Goal: Information Seeking & Learning: Learn about a topic

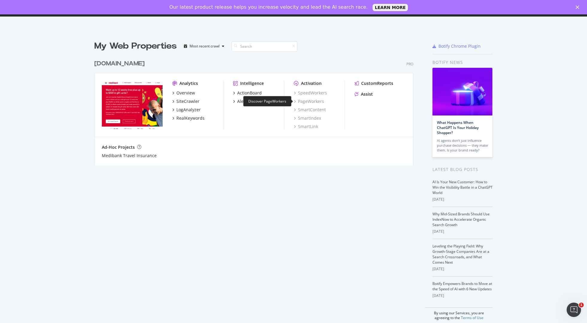
click at [295, 102] on icon "grid" at bounding box center [295, 101] width 2 height 3
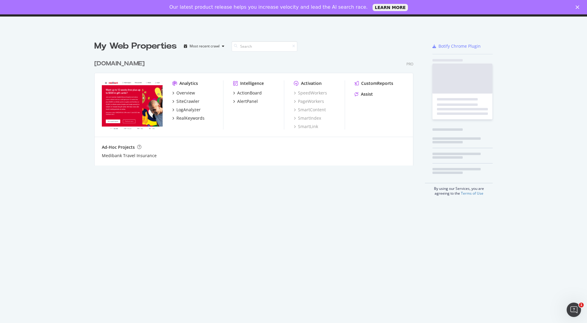
scroll to position [323, 587]
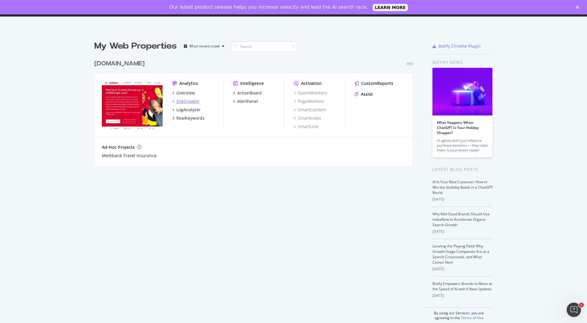
click at [173, 102] on icon "grid" at bounding box center [173, 101] width 2 height 3
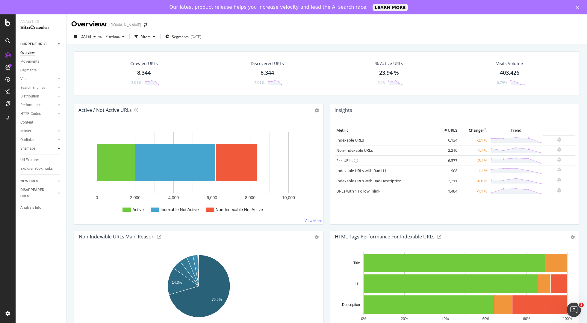
click at [60, 147] on icon at bounding box center [59, 149] width 2 height 4
click at [34, 158] on div "Top Charts" at bounding box center [32, 157] width 18 height 6
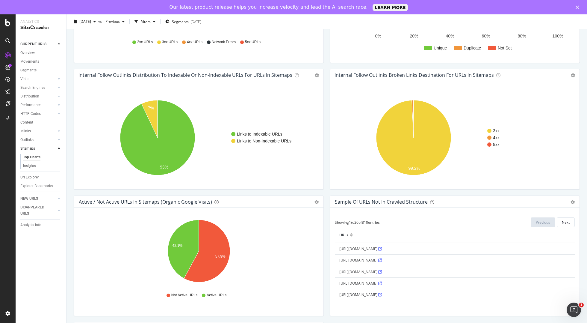
scroll to position [455, 0]
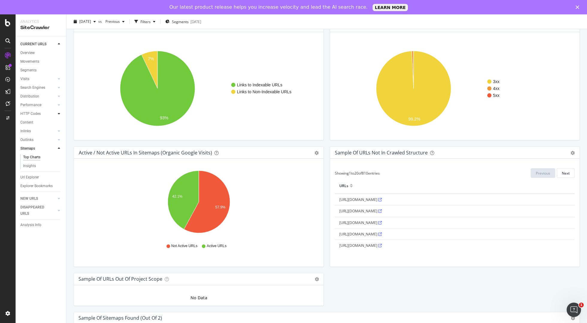
click at [59, 114] on icon at bounding box center [59, 114] width 2 height 4
click at [37, 124] on div "Top Charts" at bounding box center [32, 122] width 18 height 6
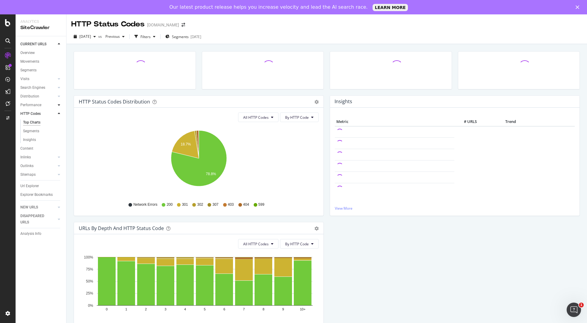
click at [59, 105] on icon at bounding box center [59, 105] width 2 height 4
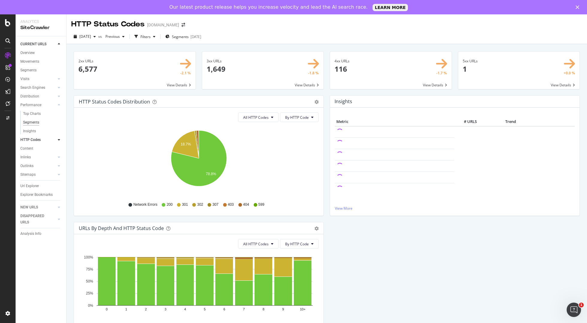
click at [31, 124] on div "Segments" at bounding box center [31, 122] width 16 height 6
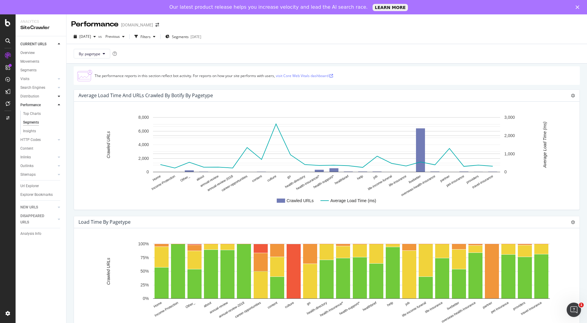
click at [58, 96] on icon at bounding box center [59, 96] width 2 height 4
click at [59, 87] on icon at bounding box center [59, 88] width 2 height 4
click at [39, 129] on div "Orphans Explorer" at bounding box center [37, 131] width 28 height 6
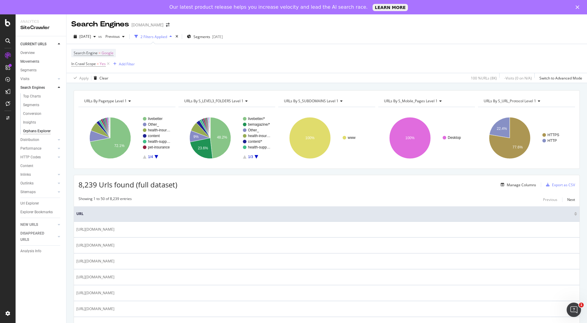
click at [60, 62] on div at bounding box center [59, 61] width 6 height 6
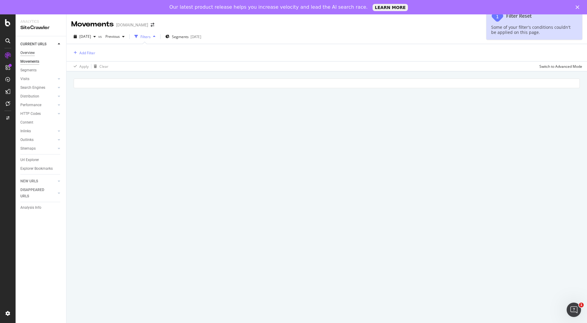
click at [33, 53] on div "Overview" at bounding box center [27, 53] width 14 height 6
